Goal: Information Seeking & Learning: Find specific page/section

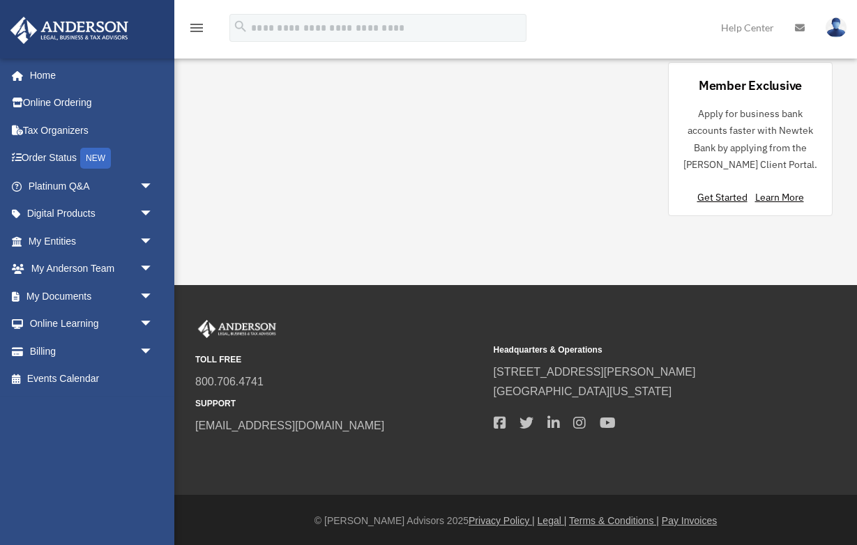
scroll to position [786, 0]
click at [67, 160] on link "Order Status NEW" at bounding box center [92, 158] width 165 height 29
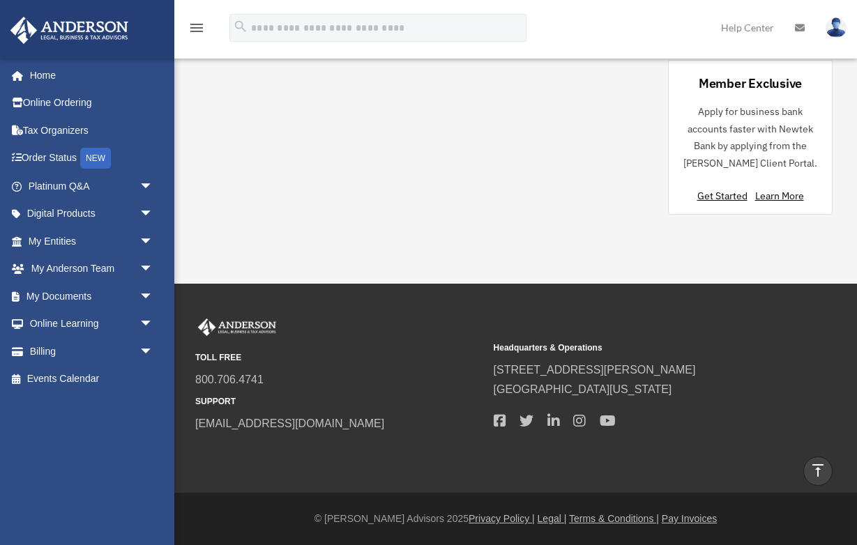
scroll to position [765, 0]
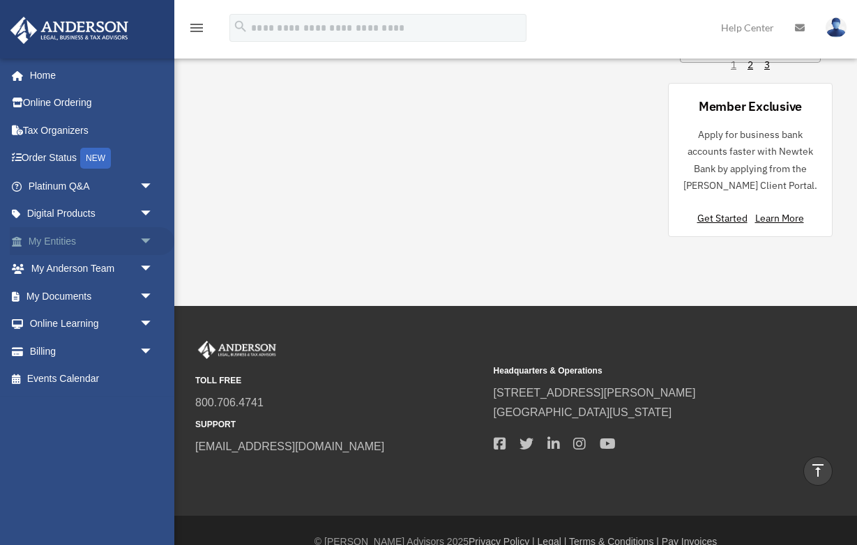
click at [98, 244] on link "My Entities arrow_drop_down" at bounding box center [92, 241] width 165 height 28
click at [146, 239] on span "arrow_drop_down" at bounding box center [153, 241] width 28 height 29
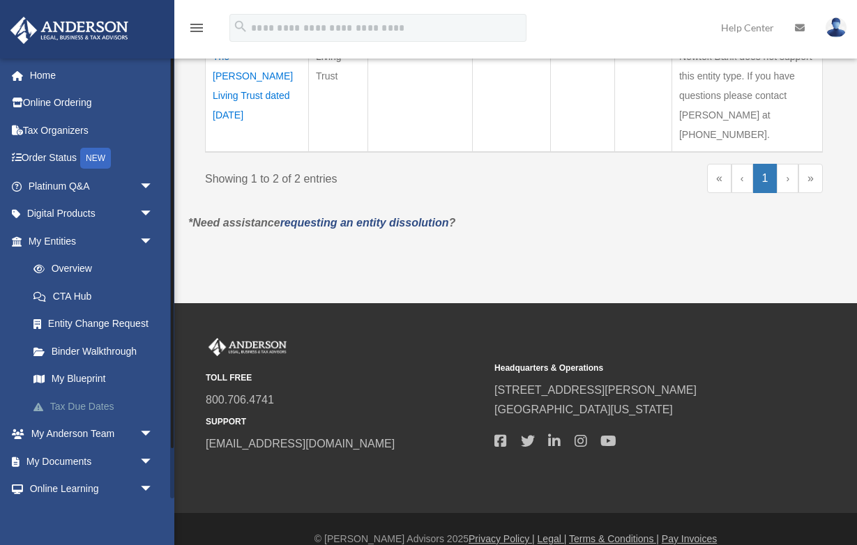
scroll to position [517, 0]
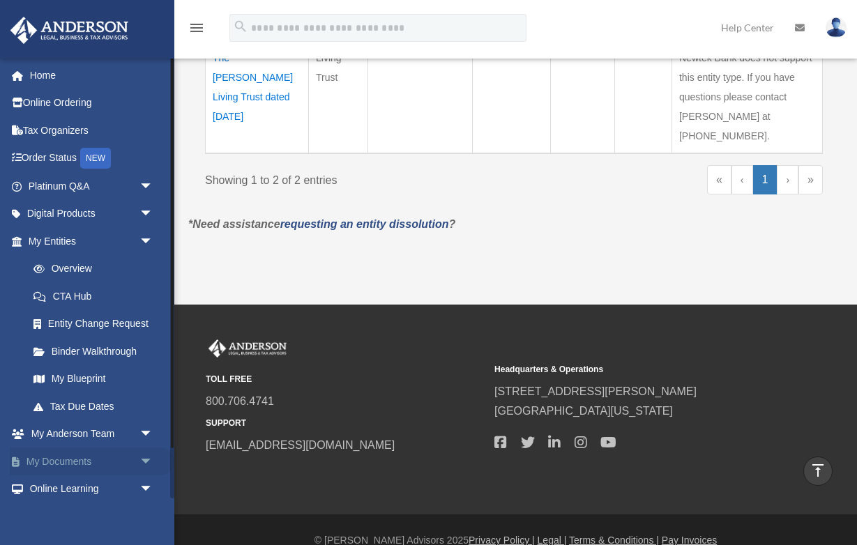
click at [78, 459] on link "My Documents arrow_drop_down" at bounding box center [92, 462] width 165 height 28
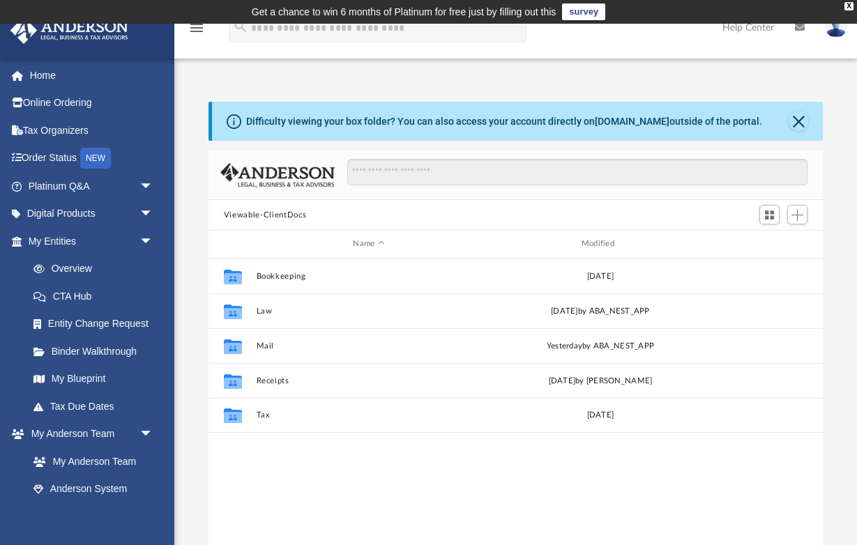
scroll to position [317, 614]
click at [83, 398] on link "Tax Due Dates" at bounding box center [97, 406] width 155 height 28
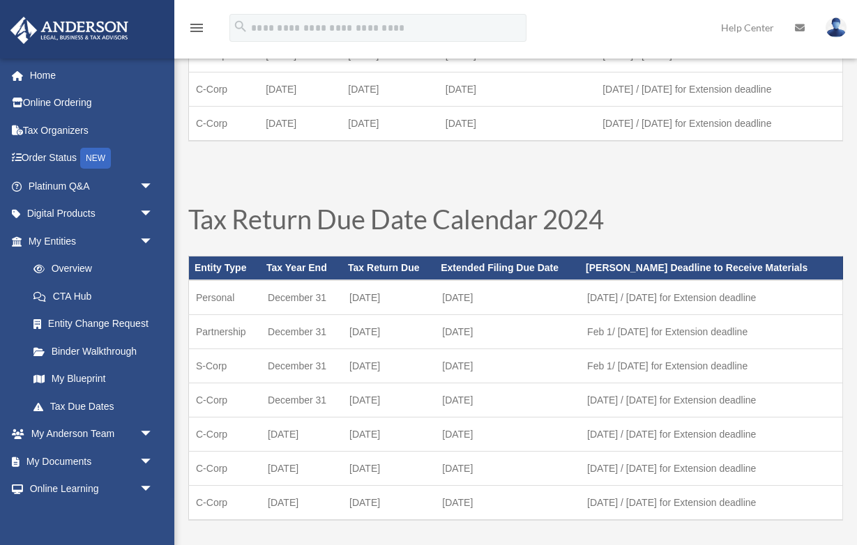
scroll to position [328, 0]
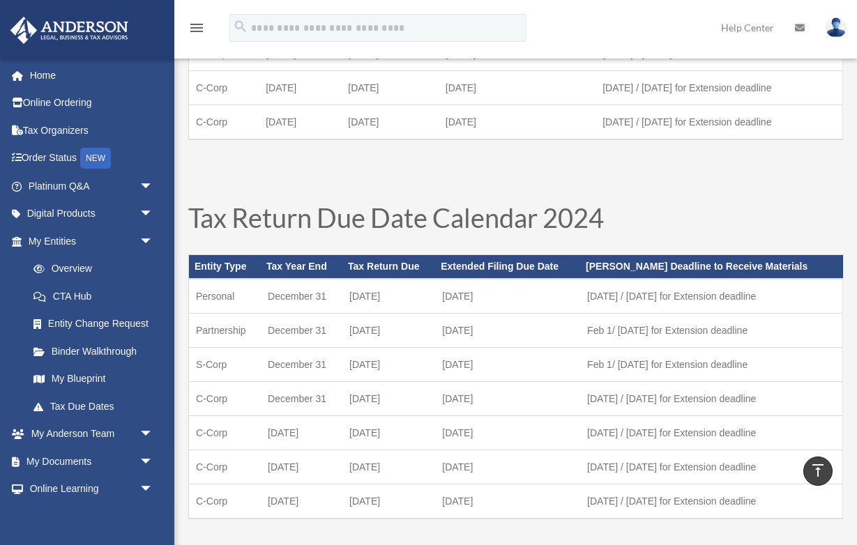
click at [197, 30] on icon "menu" at bounding box center [196, 28] width 17 height 17
